Goal: Task Accomplishment & Management: Manage account settings

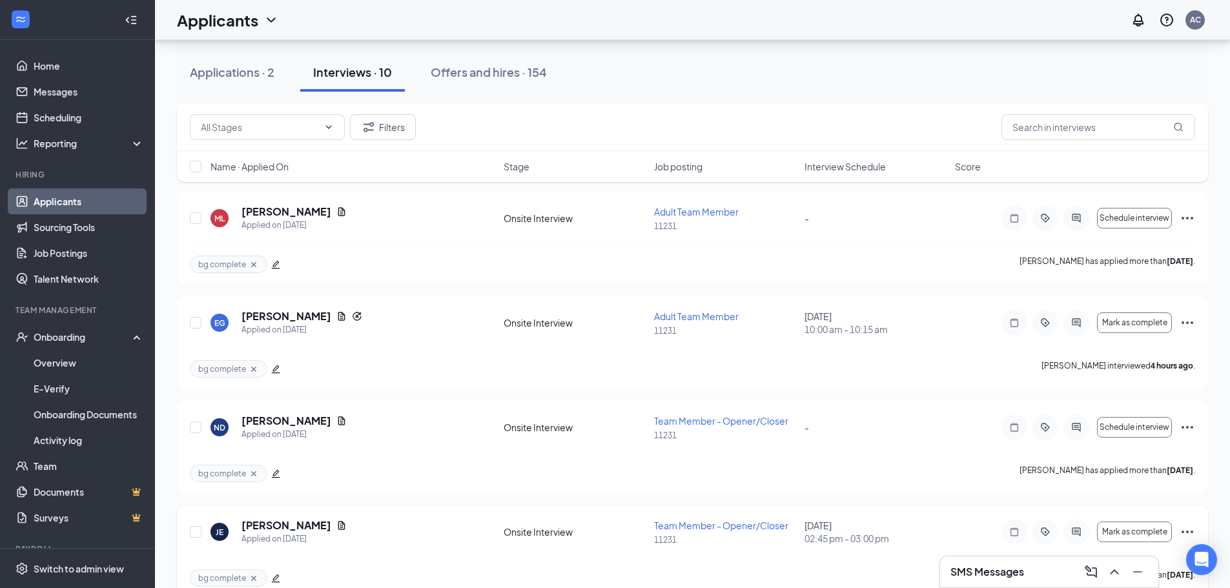
scroll to position [606, 0]
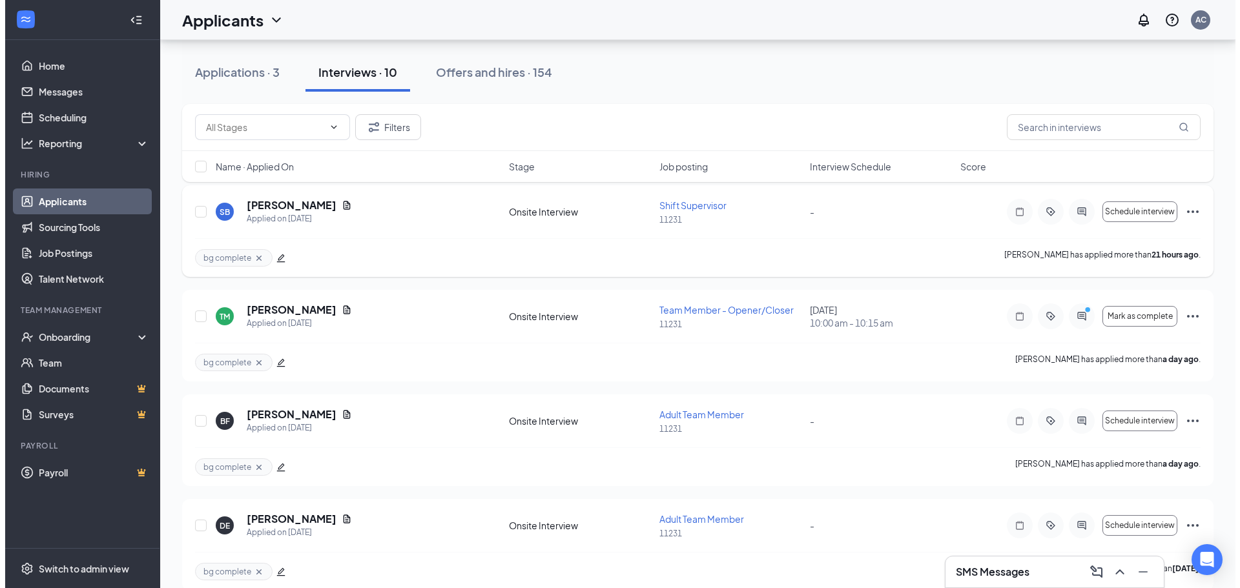
scroll to position [129, 0]
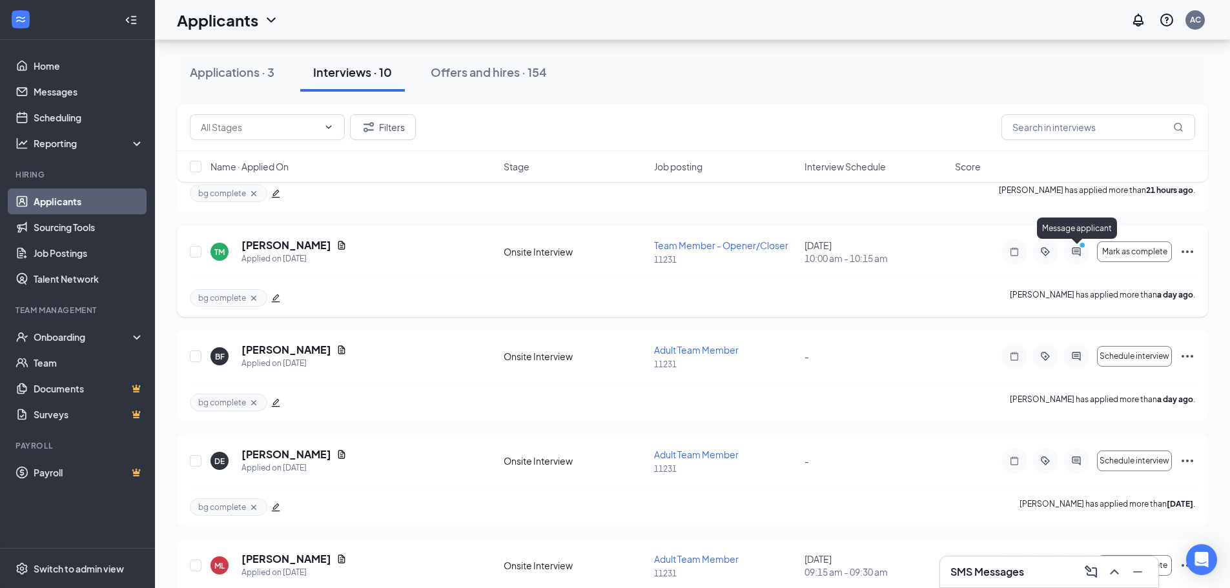
click at [1077, 250] on icon "PrimaryDot" at bounding box center [1085, 247] width 16 height 10
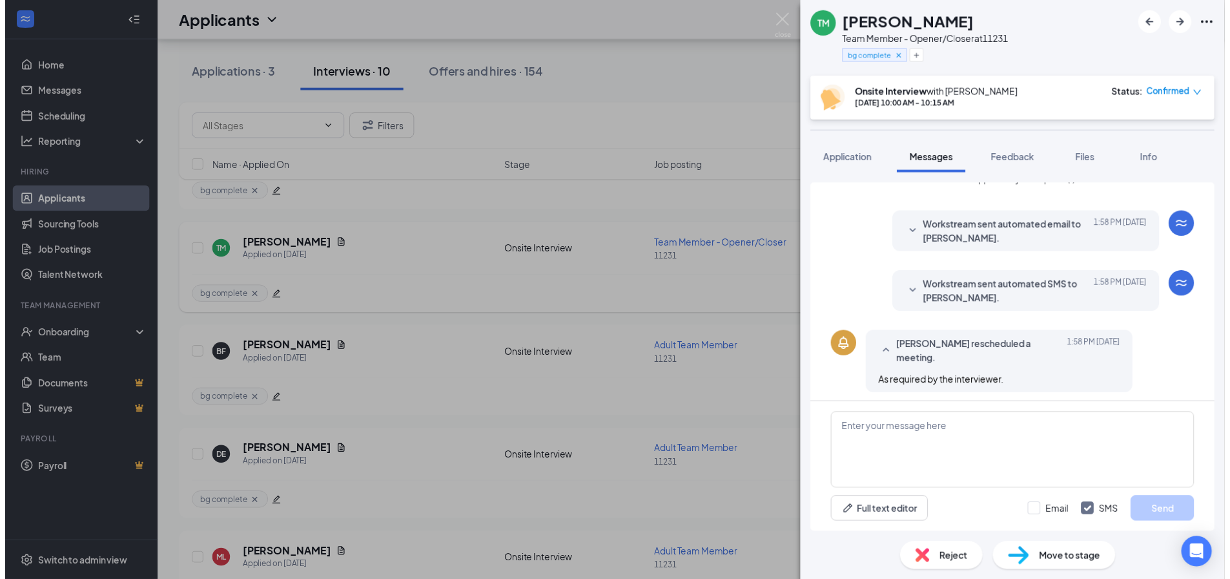
scroll to position [379, 0]
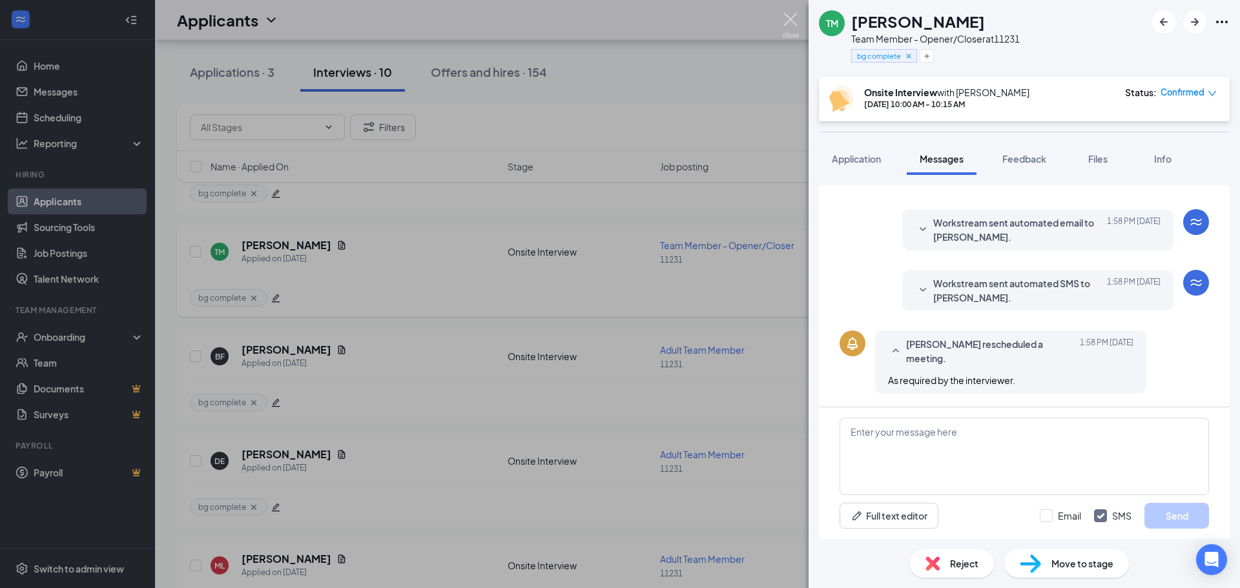
click at [794, 17] on img at bounding box center [791, 25] width 16 height 25
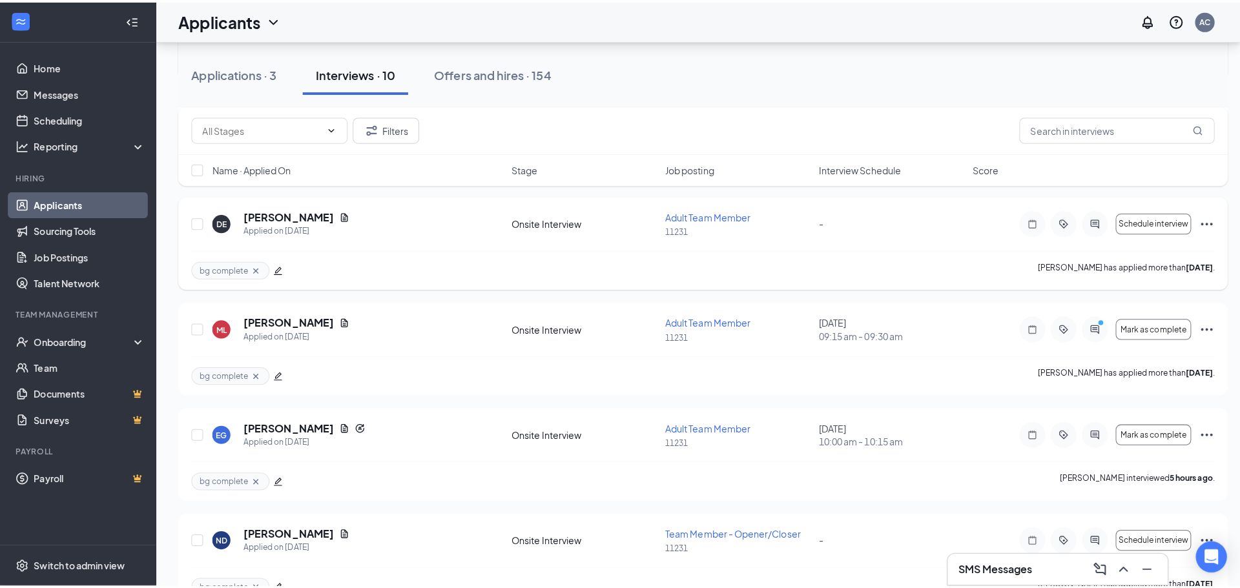
scroll to position [388, 0]
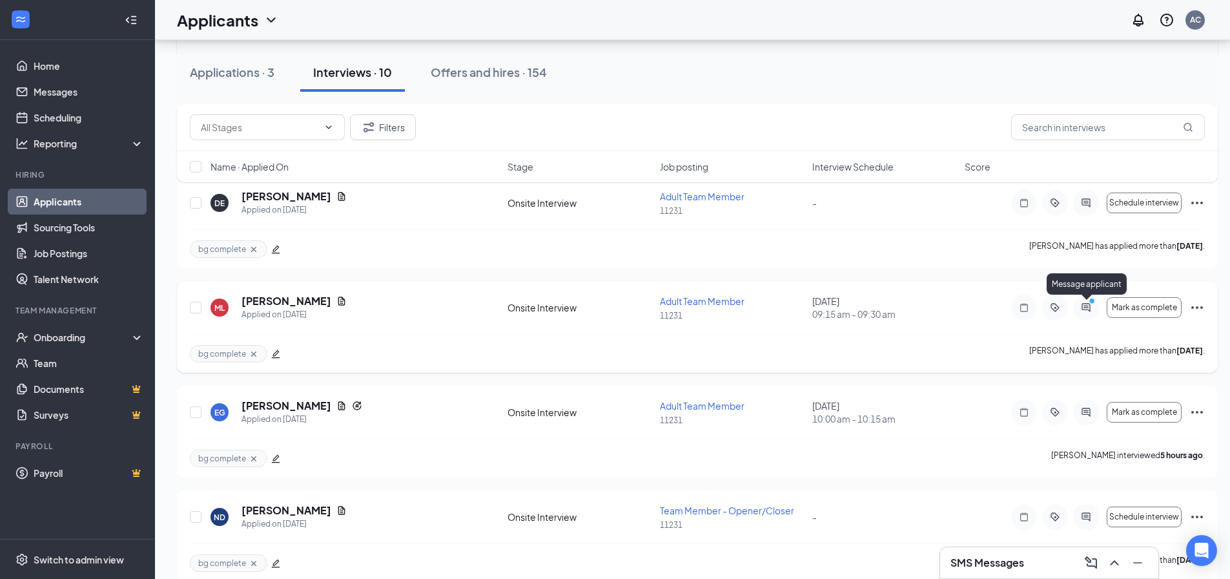
click at [1091, 305] on icon "PrimaryDot" at bounding box center [1094, 302] width 16 height 10
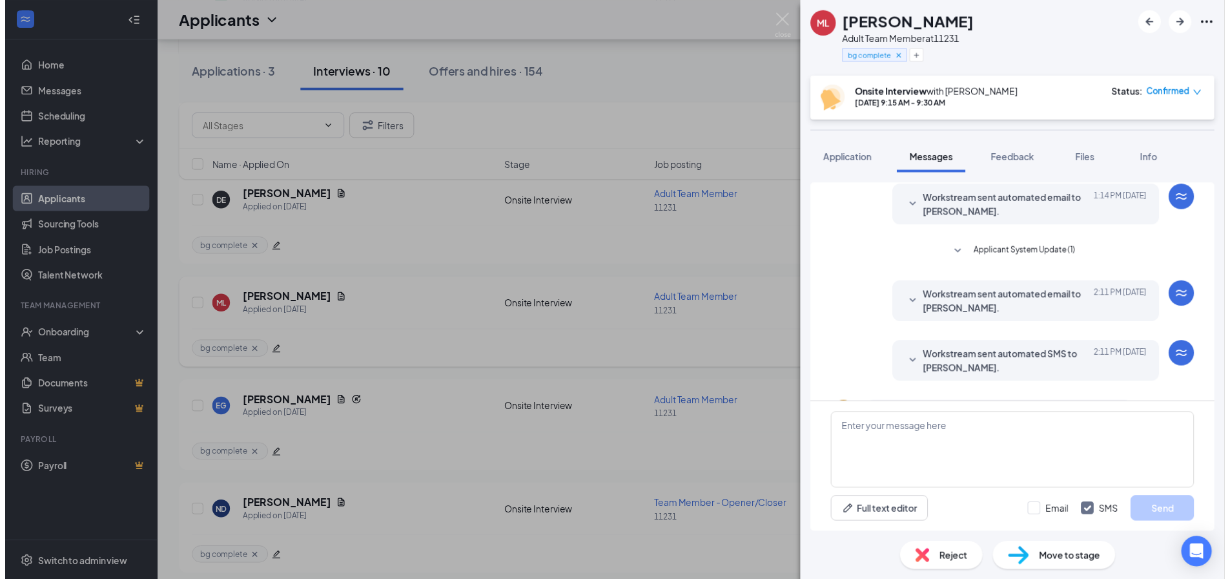
scroll to position [366, 0]
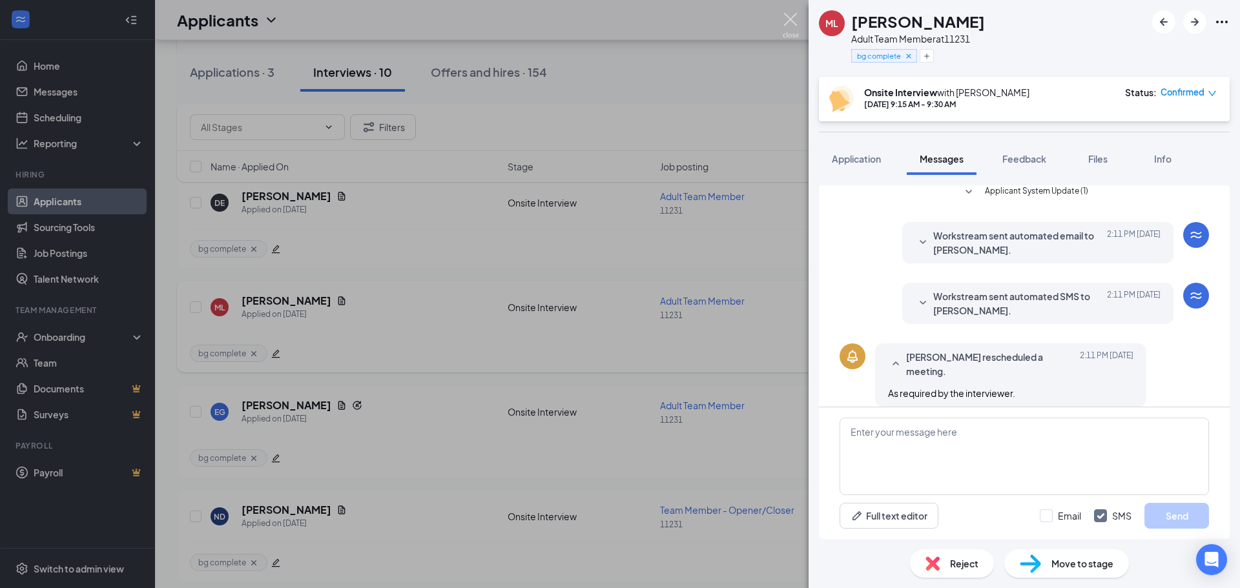
click at [787, 14] on img at bounding box center [791, 25] width 16 height 25
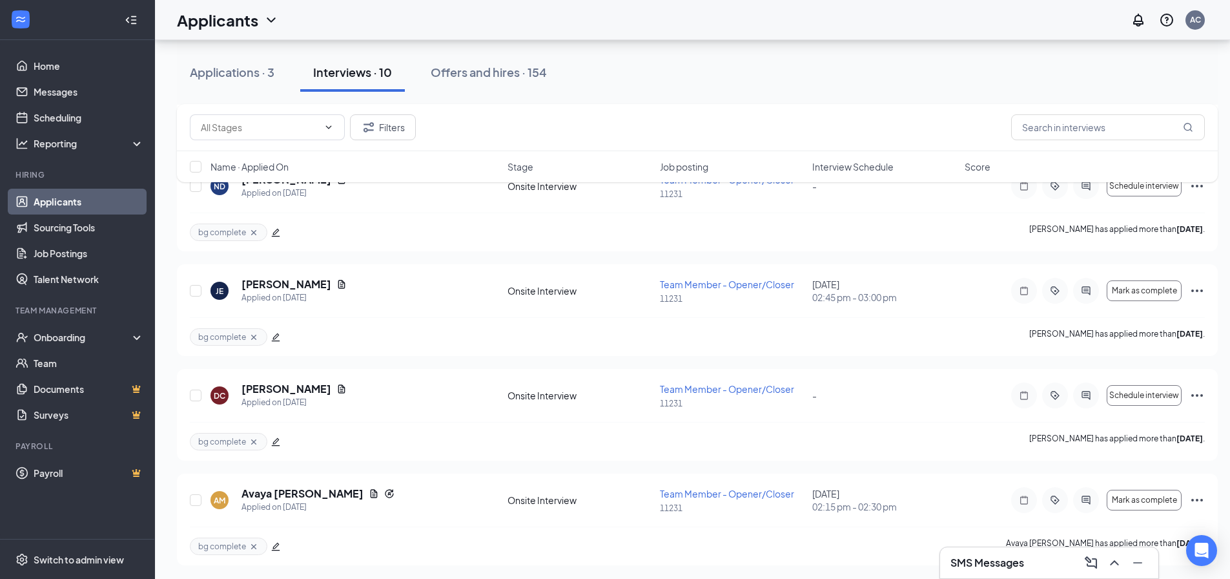
scroll to position [720, 0]
click at [1060, 501] on icon "ActiveTag" at bounding box center [1056, 498] width 16 height 10
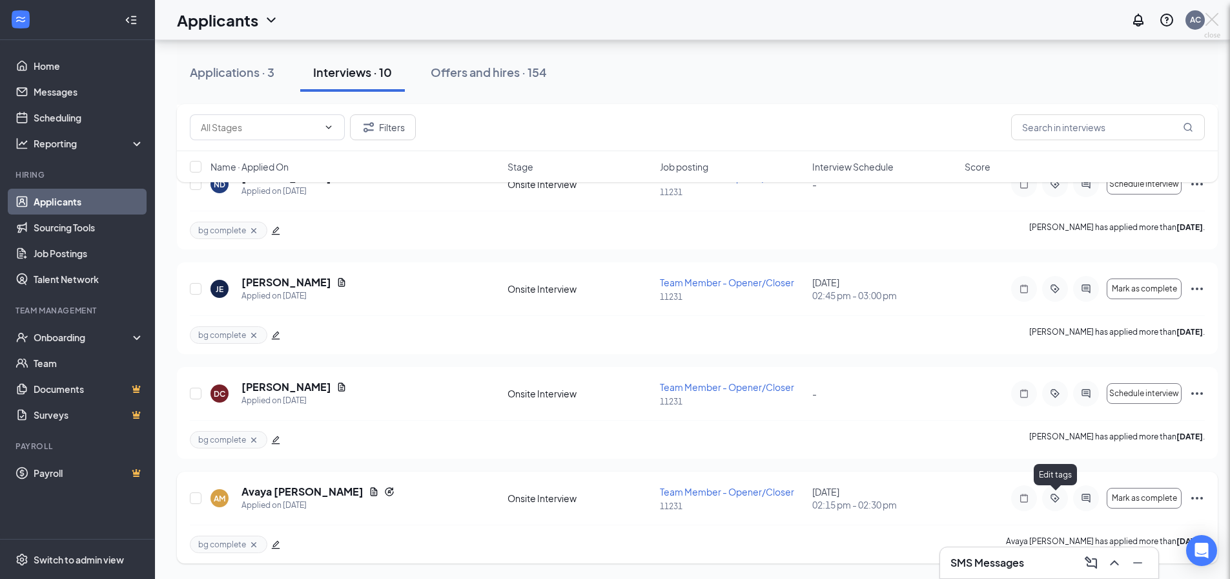
scroll to position [710, 0]
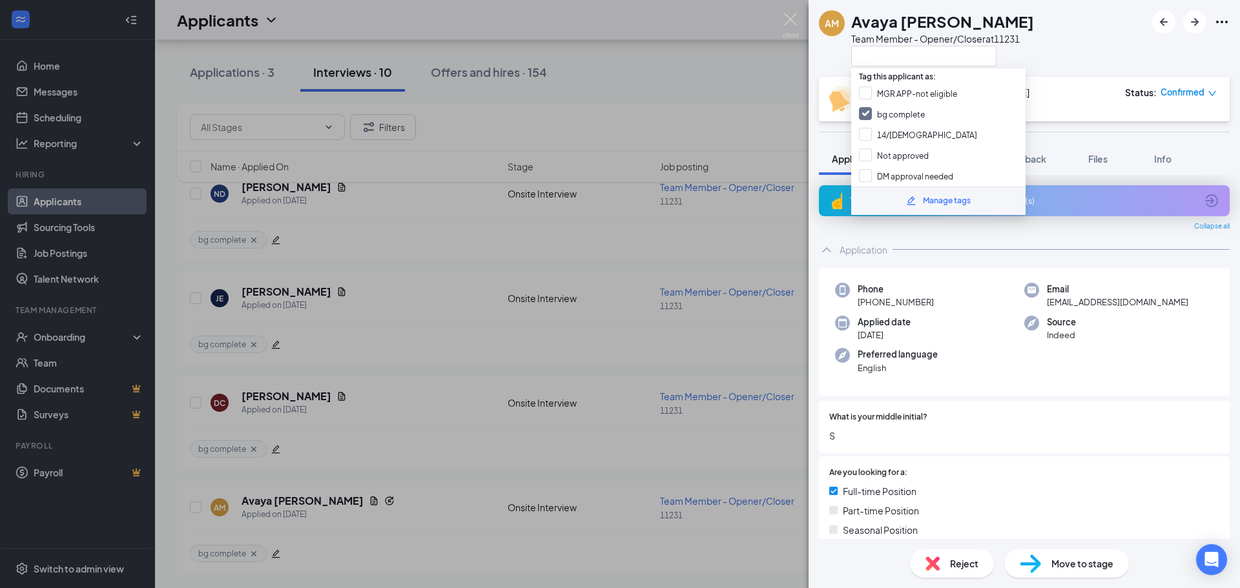
click at [1072, 33] on div "AM Avaya [PERSON_NAME] Team Member - Opener/Closer at 11231" at bounding box center [1024, 38] width 431 height 77
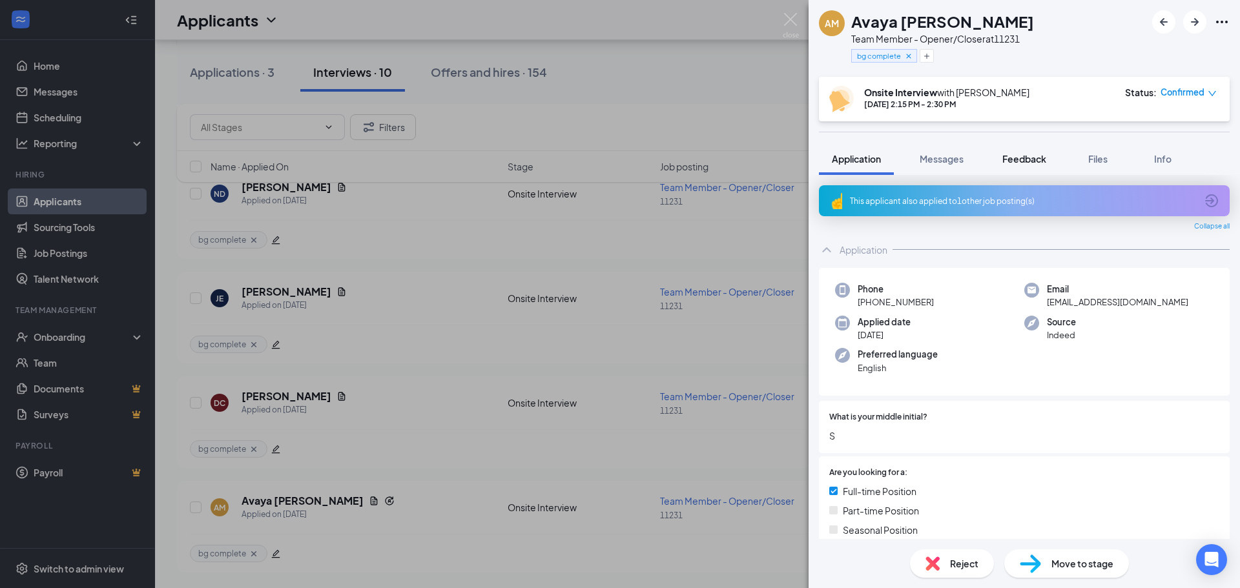
click at [1026, 152] on button "Feedback" at bounding box center [1024, 159] width 70 height 32
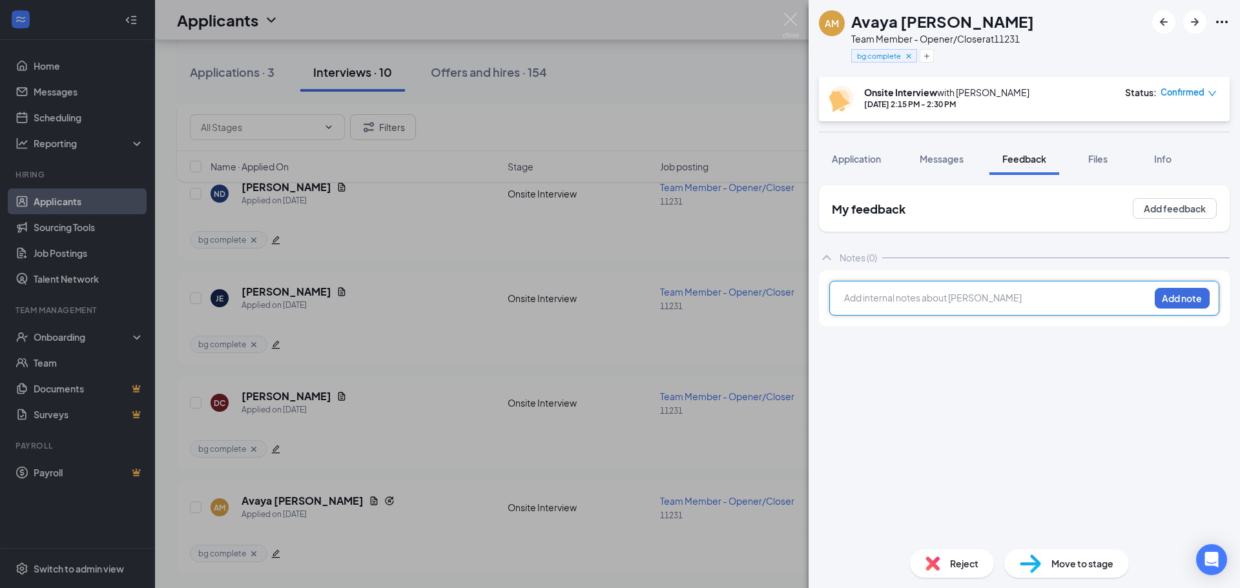
click at [970, 296] on div at bounding box center [997, 298] width 304 height 14
click at [1174, 292] on button "Add note" at bounding box center [1182, 298] width 55 height 21
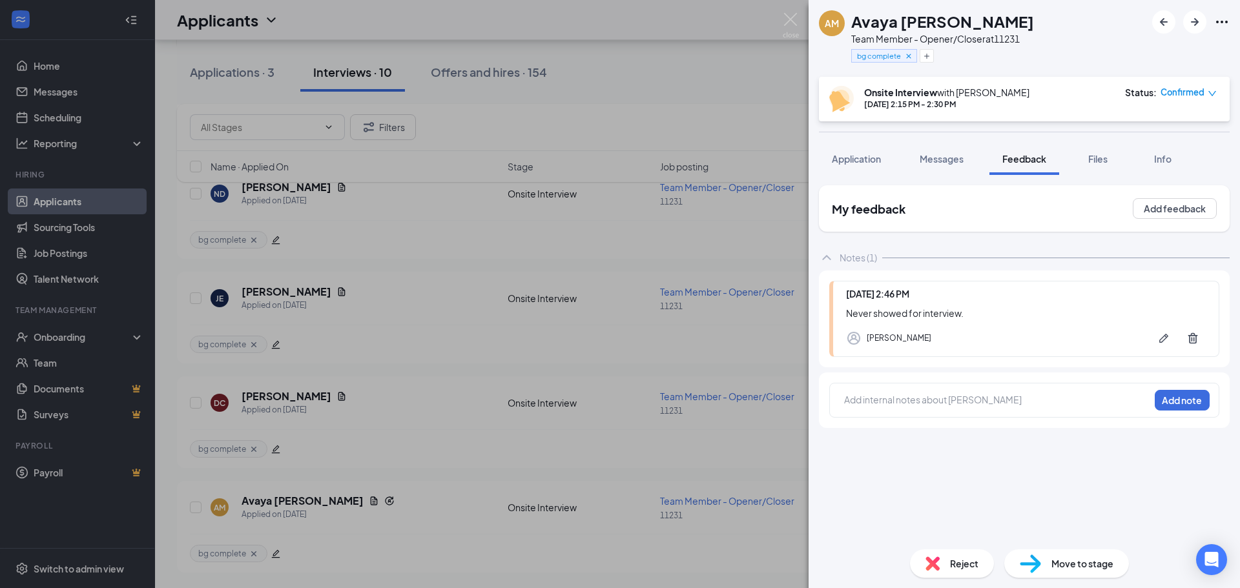
click at [957, 563] on span "Reject" at bounding box center [964, 564] width 28 height 14
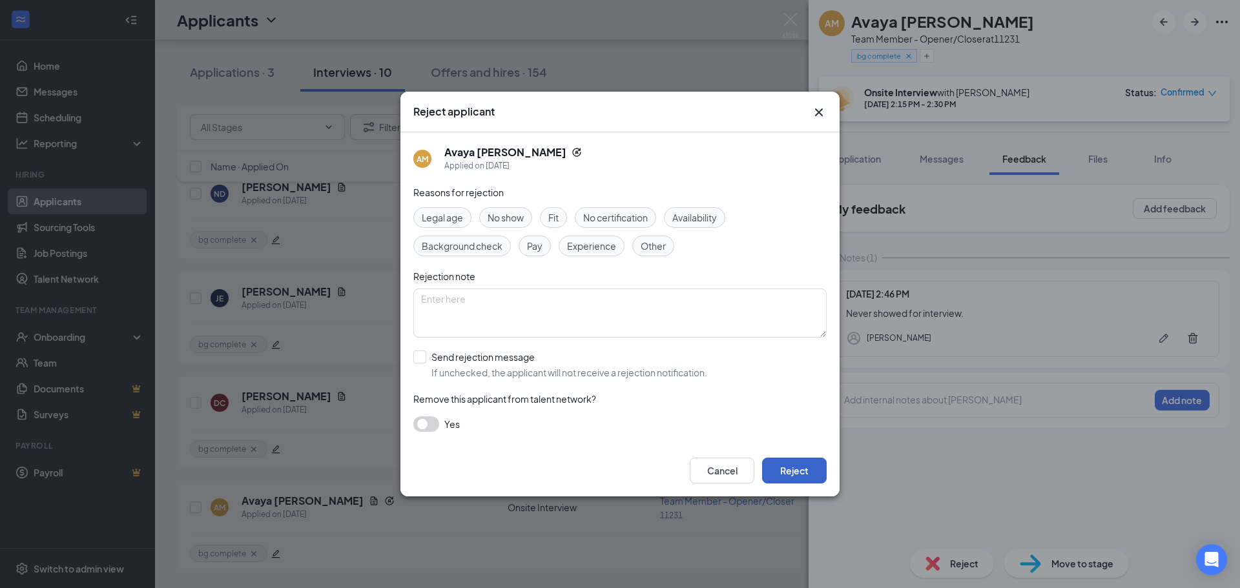
click at [805, 470] on button "Reject" at bounding box center [794, 471] width 65 height 26
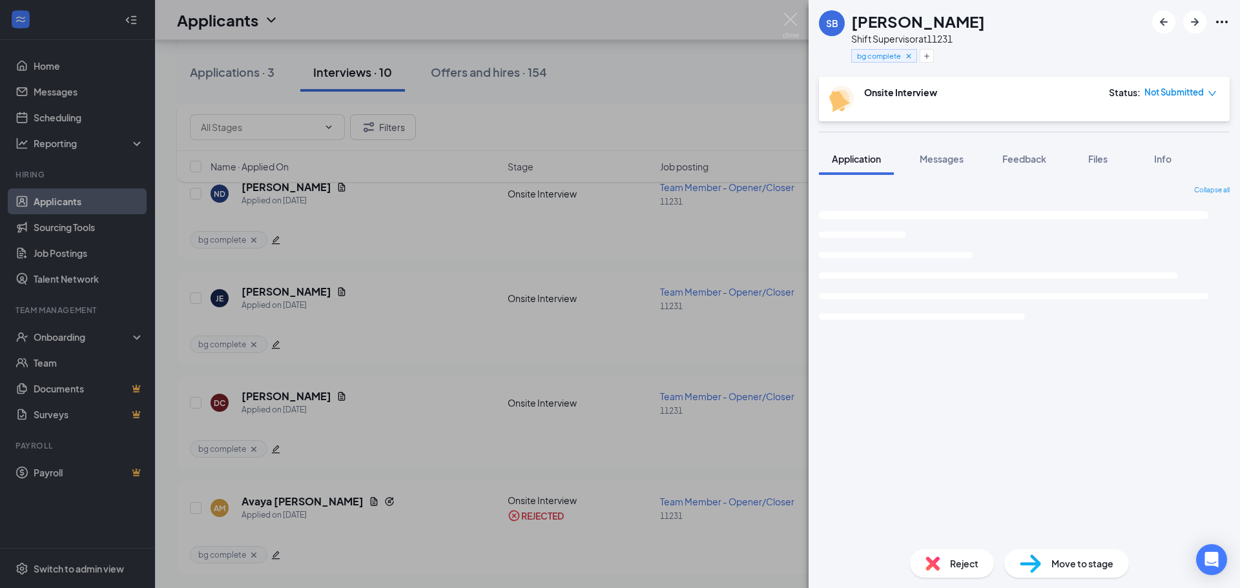
click at [734, 72] on div "SB [PERSON_NAME] Shift Supervisor at 11231 bg complete Onsite Interview Status …" at bounding box center [620, 294] width 1240 height 588
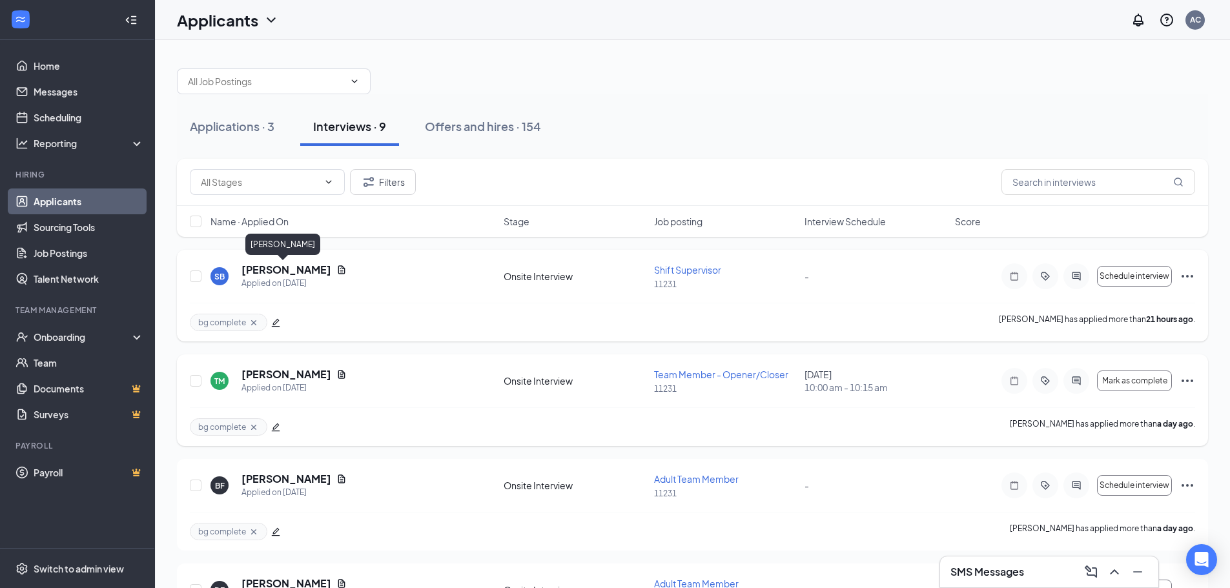
click at [286, 270] on h5 "[PERSON_NAME]" at bounding box center [287, 270] width 90 height 14
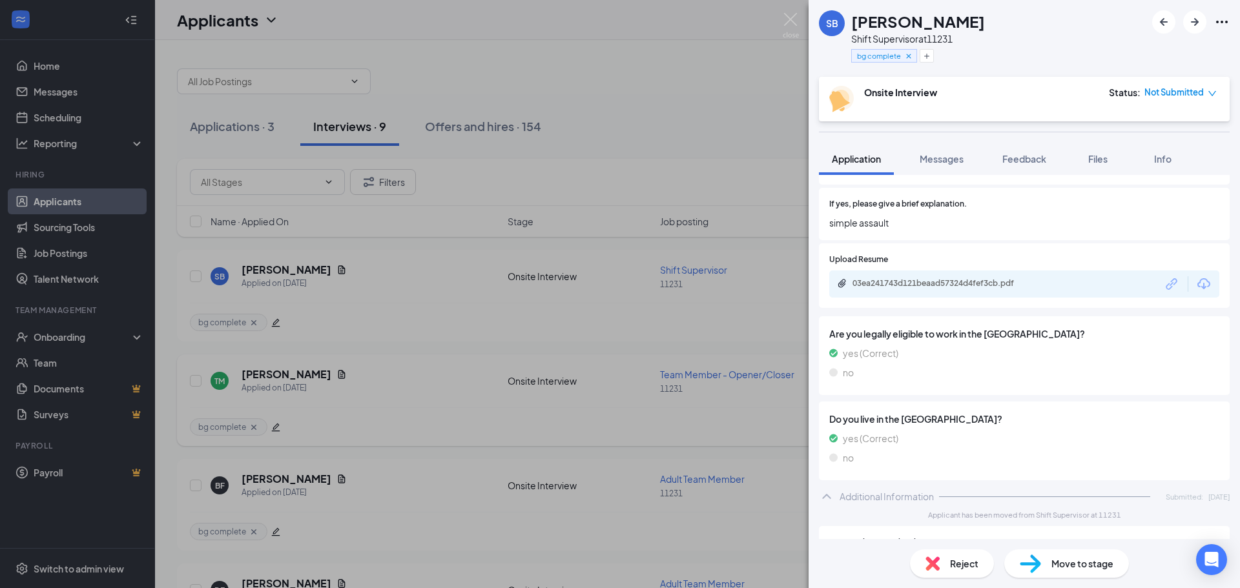
scroll to position [1356, 0]
click at [965, 279] on div "03ea241743d121beaad57324d4fef3cb.pdf" at bounding box center [943, 282] width 181 height 10
